Goal: Find specific page/section: Find specific page/section

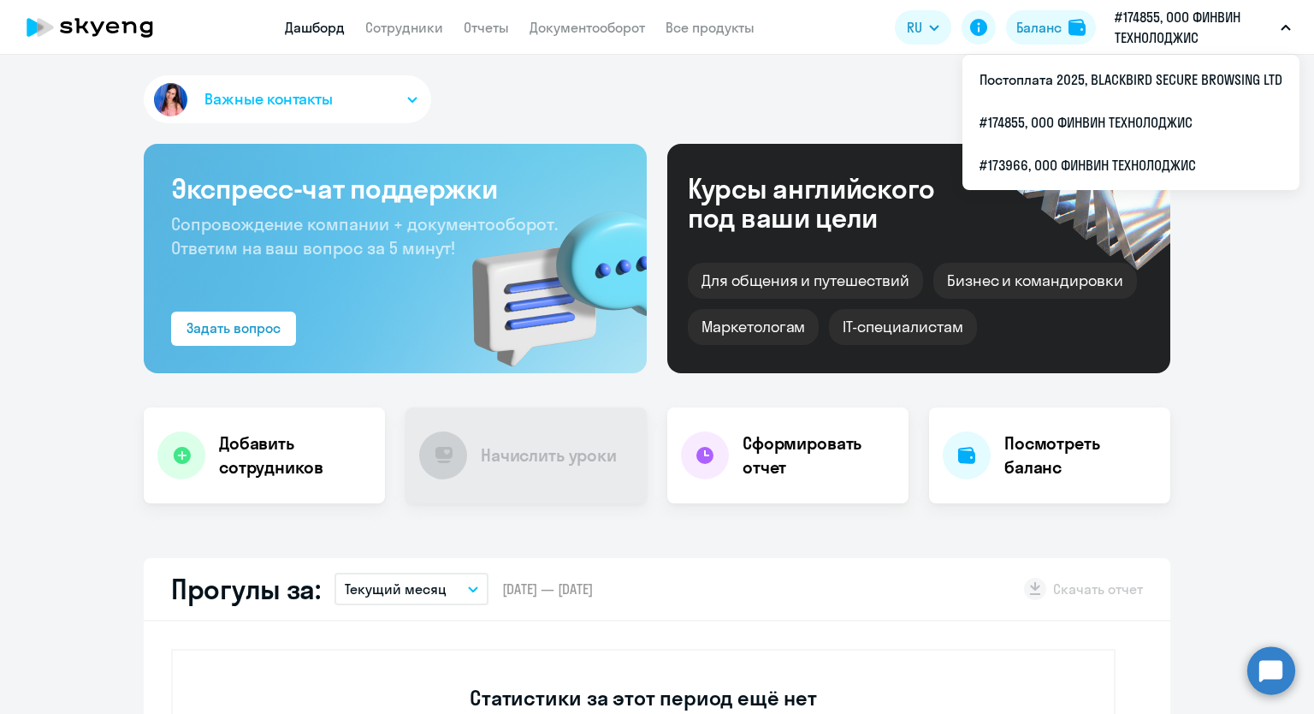
click at [1287, 22] on button "#174855, ООО ФИНВИН ТЕХНОЛОДЖИС" at bounding box center [1202, 27] width 193 height 41
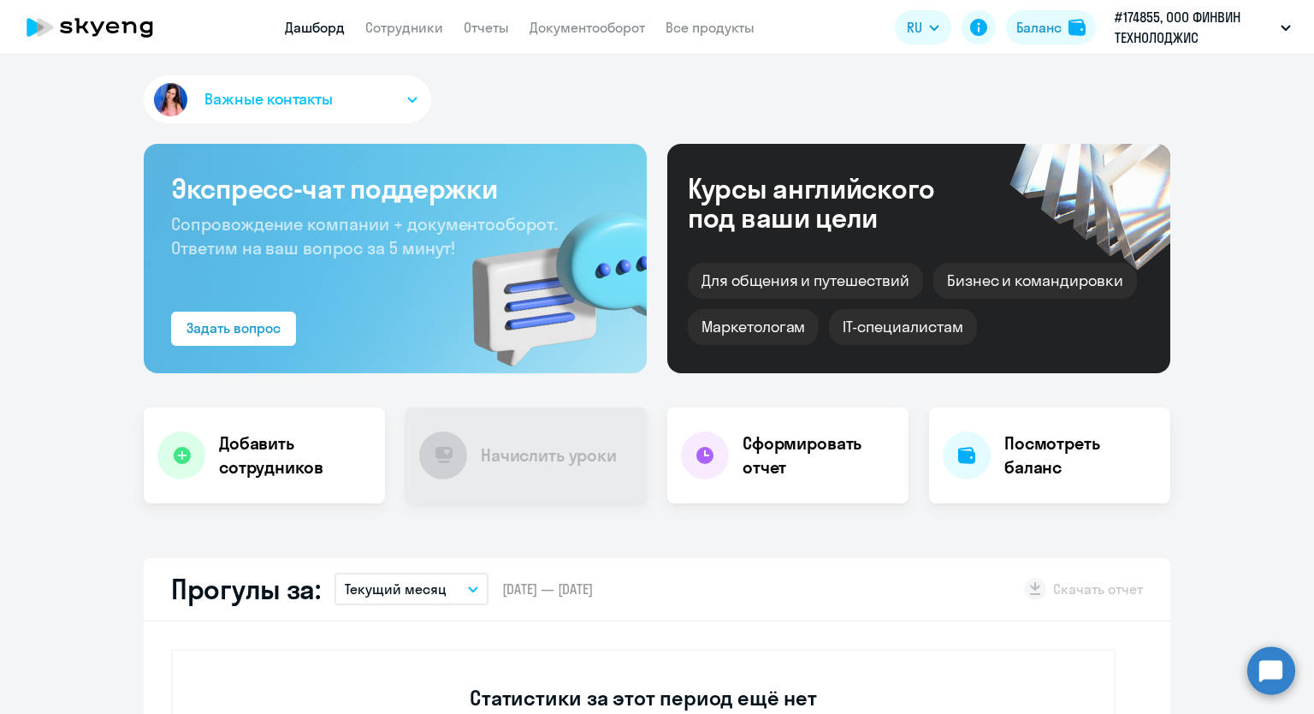
click at [1285, 22] on button "#174855, ООО ФИНВИН ТЕХНОЛОДЖИС" at bounding box center [1202, 27] width 193 height 41
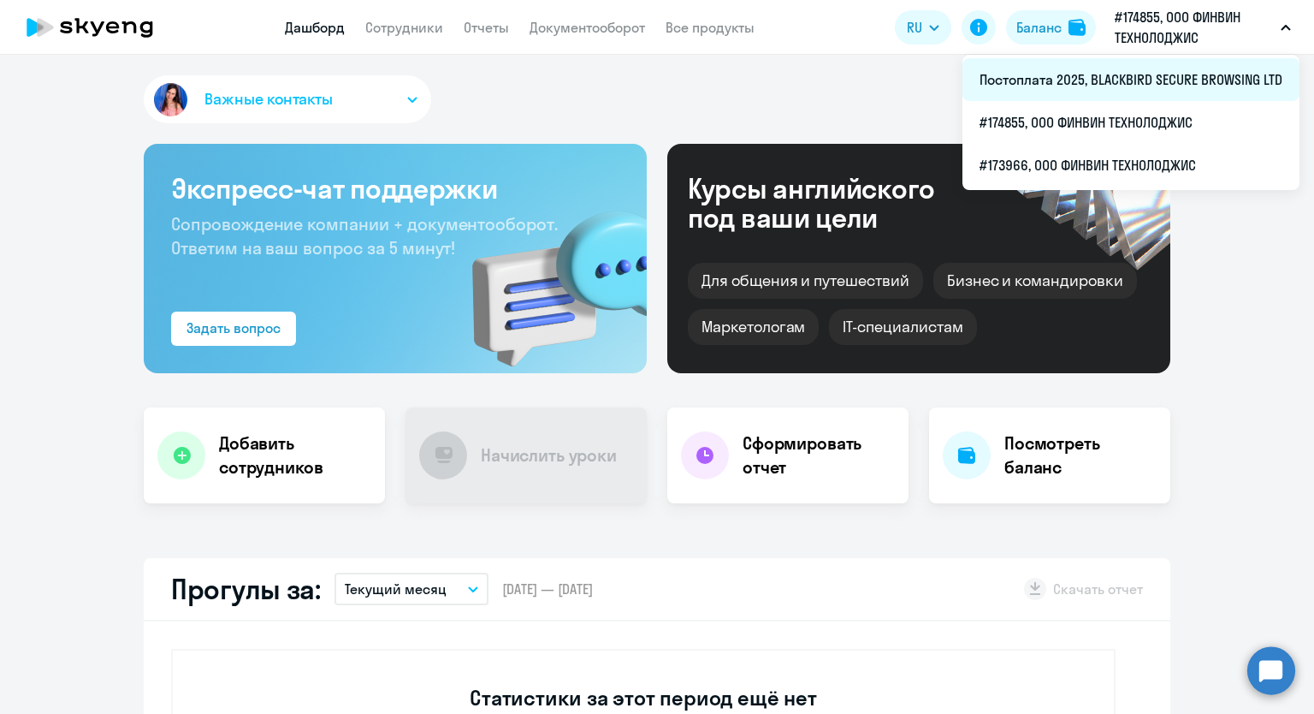
click at [1137, 76] on li "Постоплата 2025, BLACKBIRD SECURE BROWSING LTD" at bounding box center [1131, 79] width 337 height 43
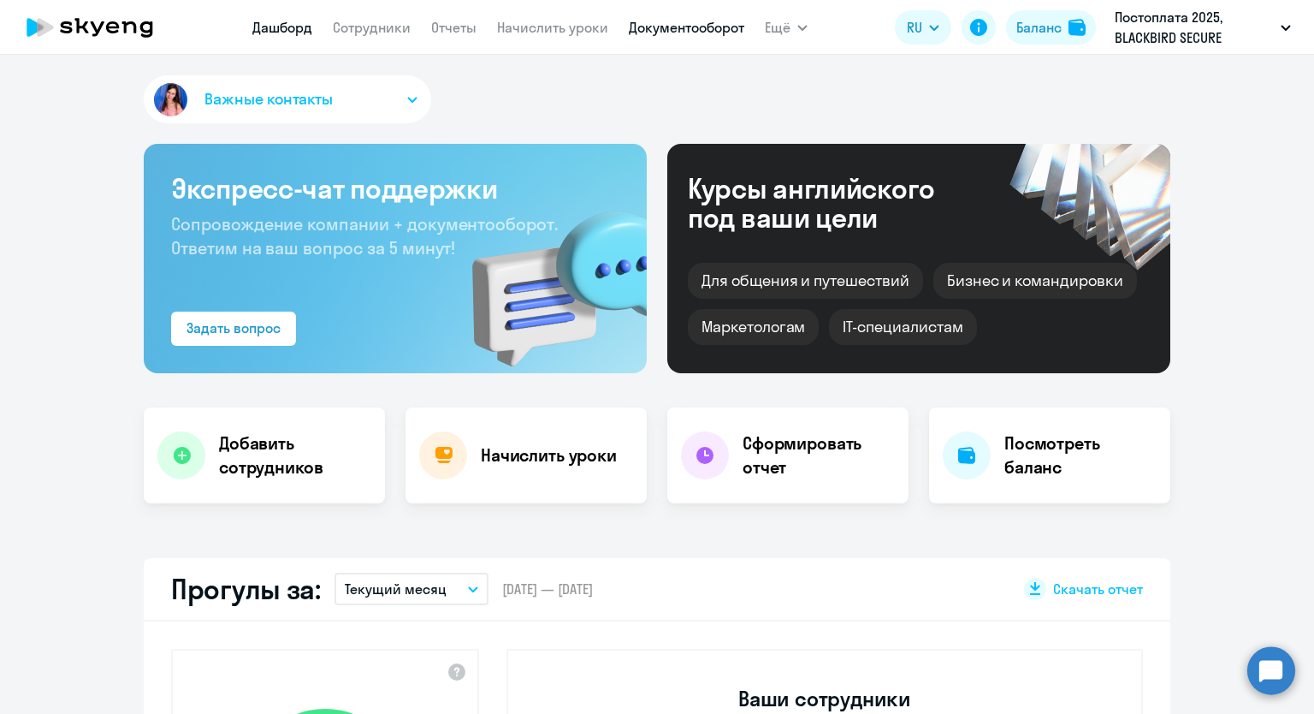
click at [636, 28] on link "Документооборот" at bounding box center [687, 27] width 116 height 17
